Goal: Task Accomplishment & Management: Manage account settings

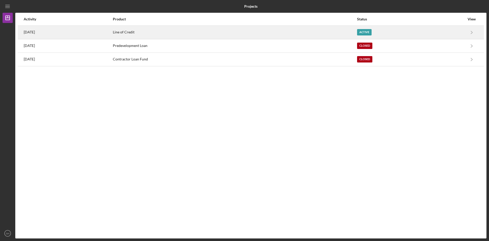
click at [372, 32] on div "Active" at bounding box center [364, 32] width 15 height 6
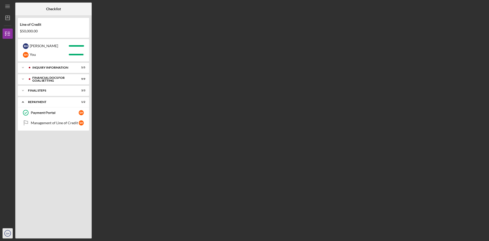
click at [7, 230] on icon "SH" at bounding box center [8, 233] width 10 height 13
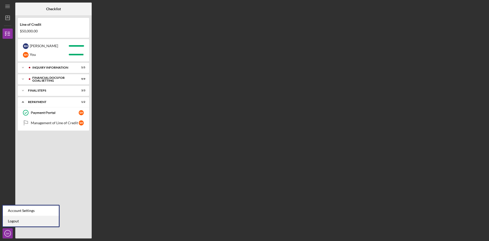
click at [13, 220] on link "Logout" at bounding box center [31, 221] width 56 height 10
